Goal: Check status: Check status

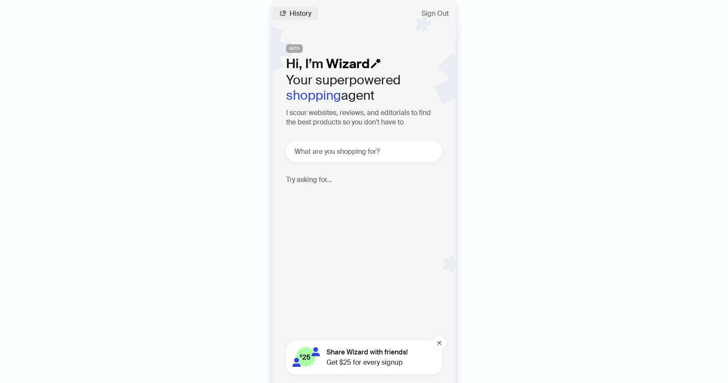
click at [296, 12] on span "History" at bounding box center [301, 13] width 22 height 7
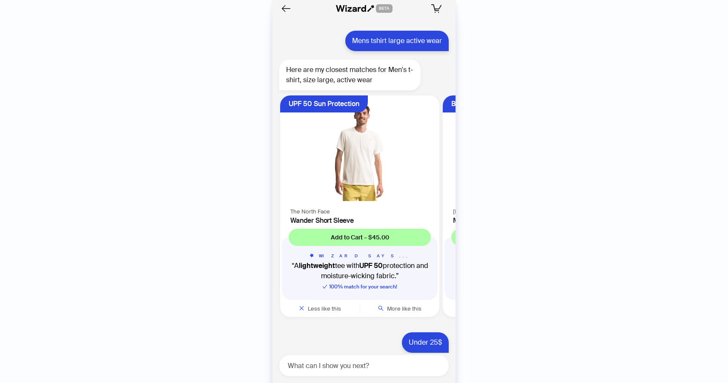
scroll to position [1586, 0]
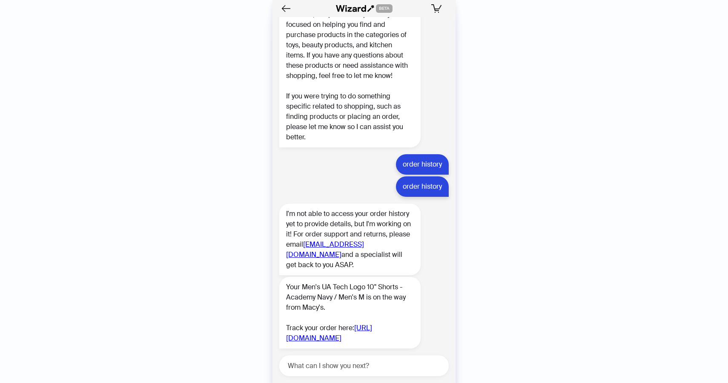
click at [342, 323] on link "[URL][DOMAIN_NAME]" at bounding box center [329, 332] width 86 height 19
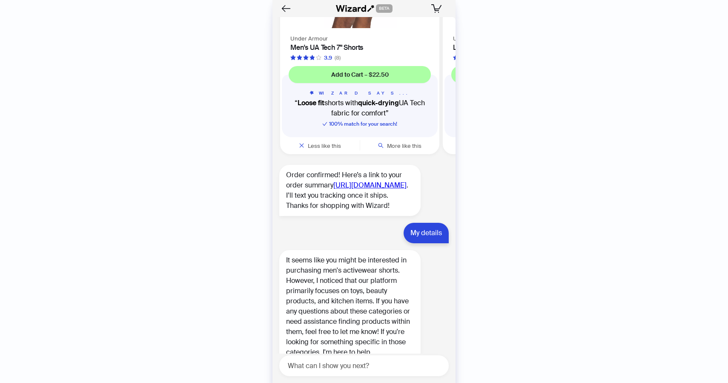
scroll to position [1130, 0]
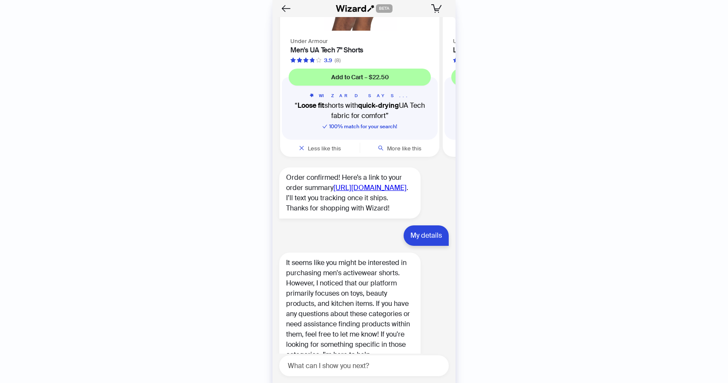
click at [336, 192] on link "[URL][DOMAIN_NAME]" at bounding box center [370, 187] width 73 height 9
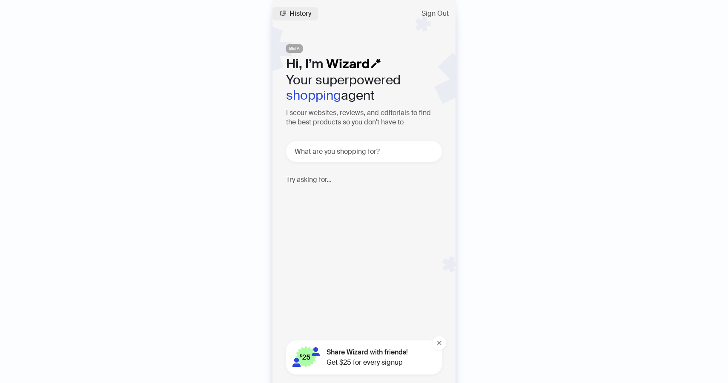
click at [300, 17] on span "History" at bounding box center [301, 13] width 22 height 7
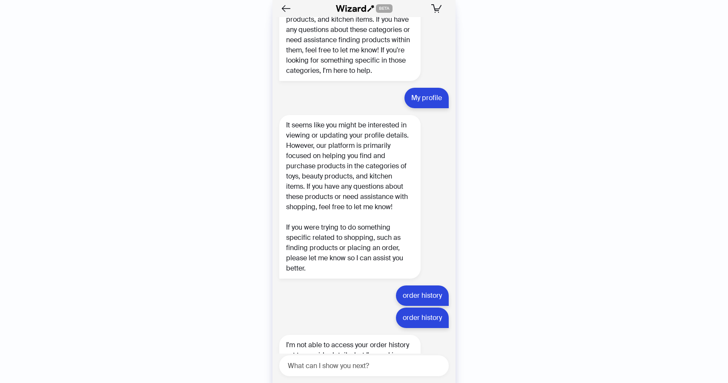
scroll to position [1586, 0]
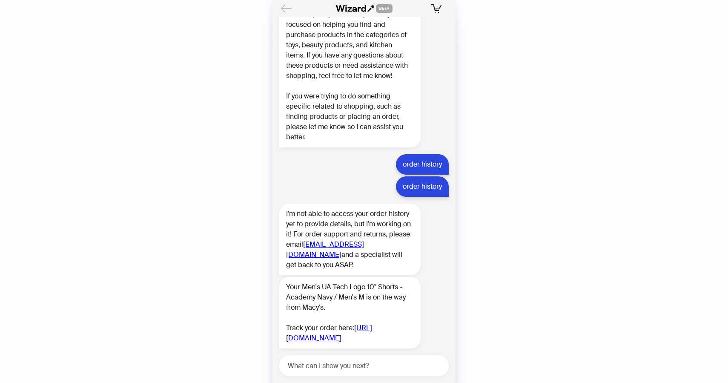
click at [287, 10] on icon "Back" at bounding box center [286, 8] width 14 height 14
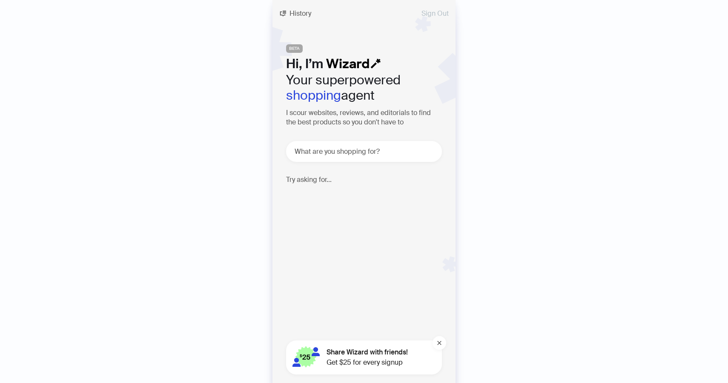
click at [437, 15] on span "Sign Out" at bounding box center [435, 13] width 27 height 7
